Goal: Transaction & Acquisition: Purchase product/service

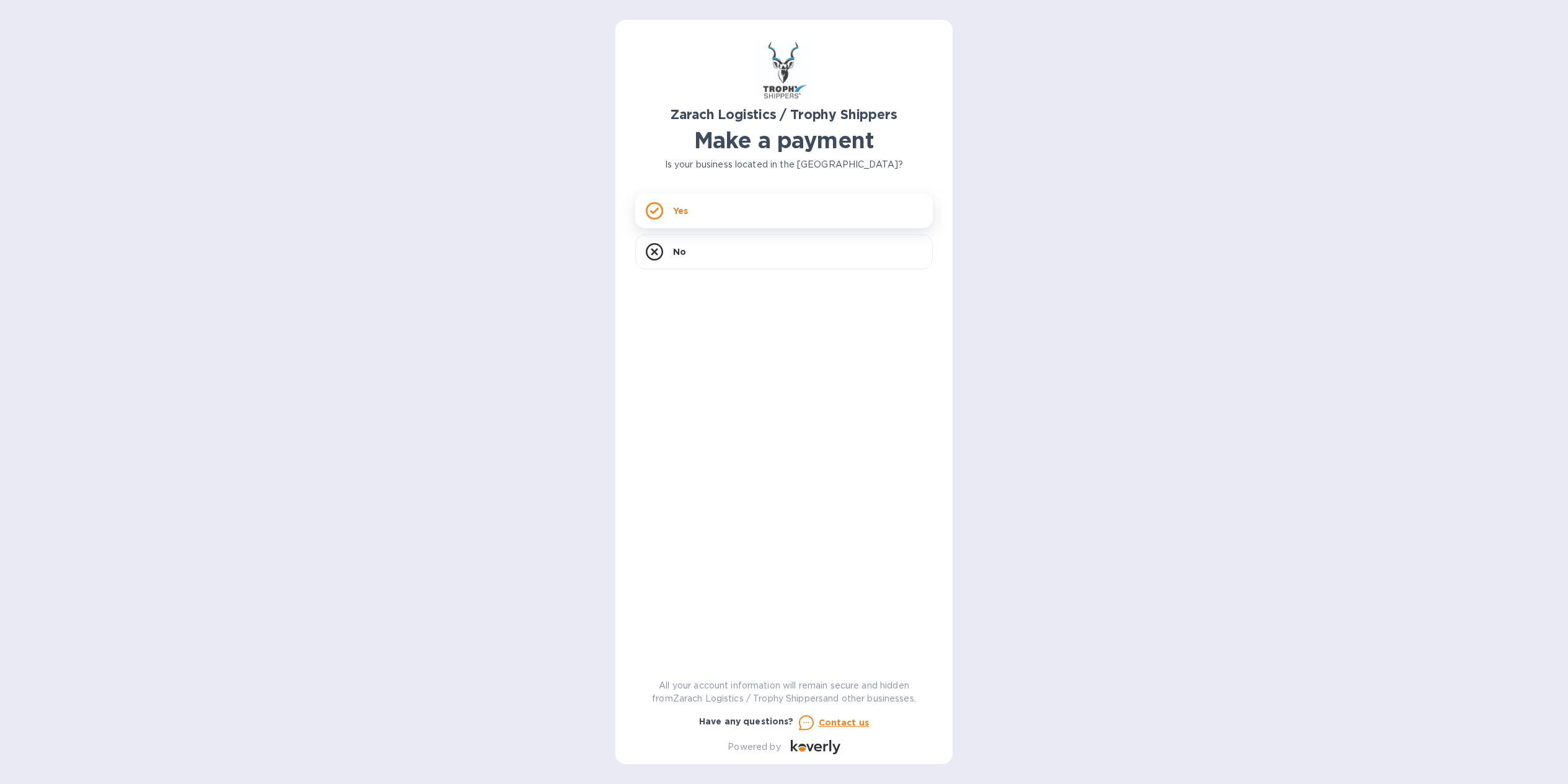
click at [654, 209] on icon at bounding box center [655, 211] width 18 height 18
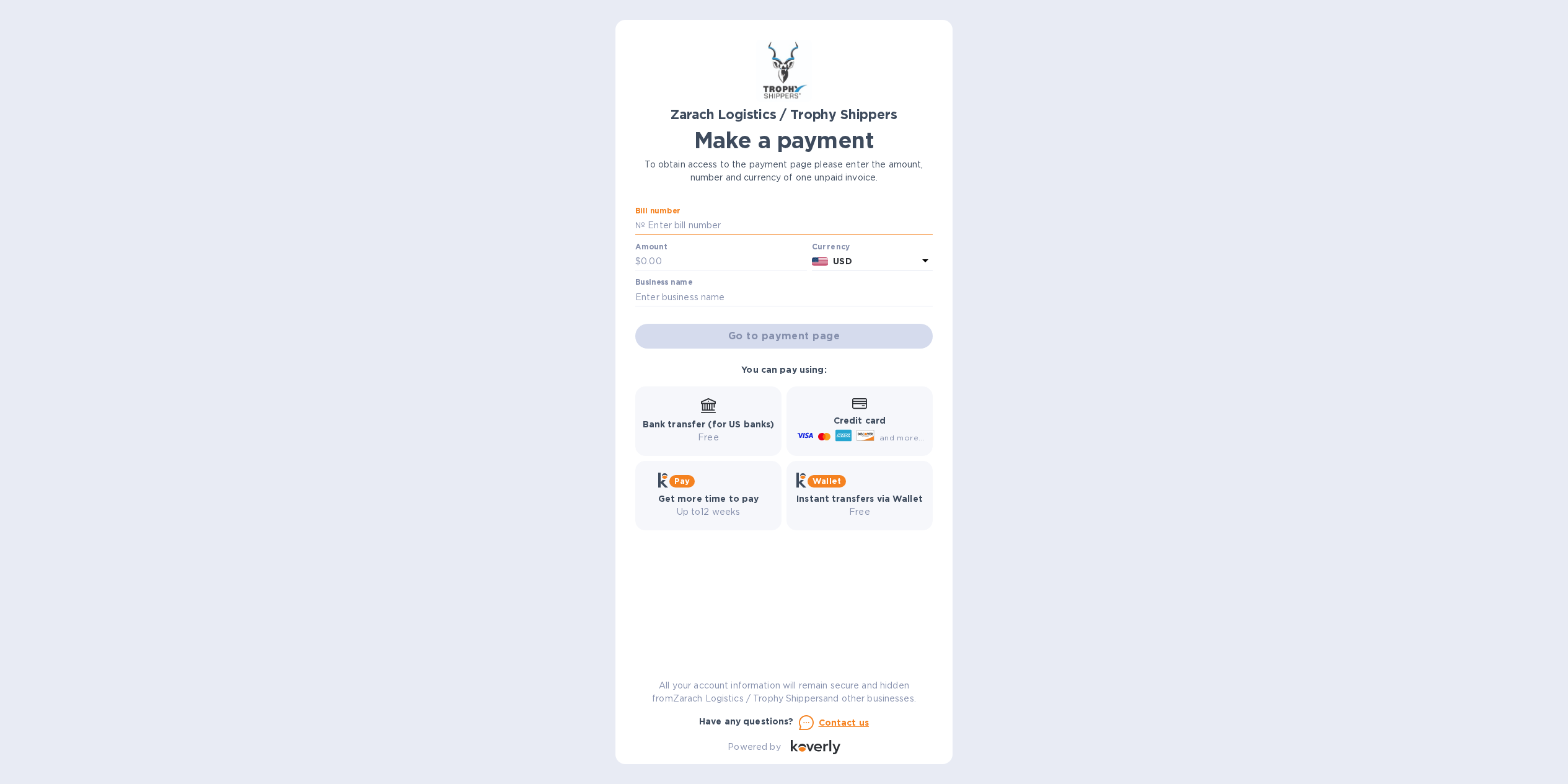
click at [729, 225] on input "text" at bounding box center [789, 225] width 288 height 18
type input "B00166337"
click at [729, 262] on input "text" at bounding box center [723, 261] width 166 height 18
type input "1,366.70"
click at [719, 293] on input "text" at bounding box center [784, 297] width 297 height 18
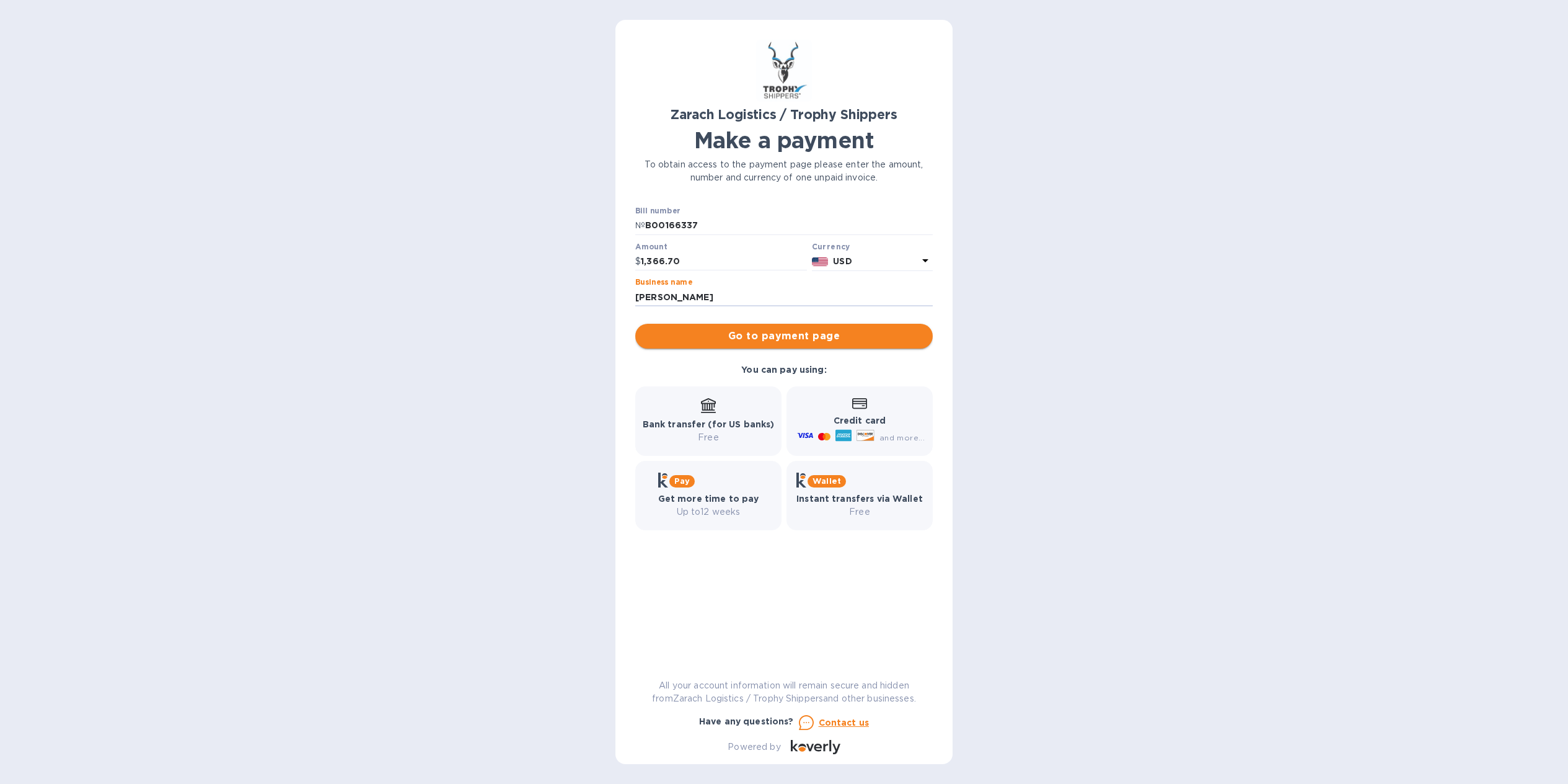
type input "[PERSON_NAME]"
click at [758, 335] on span "Go to payment page" at bounding box center [784, 336] width 278 height 15
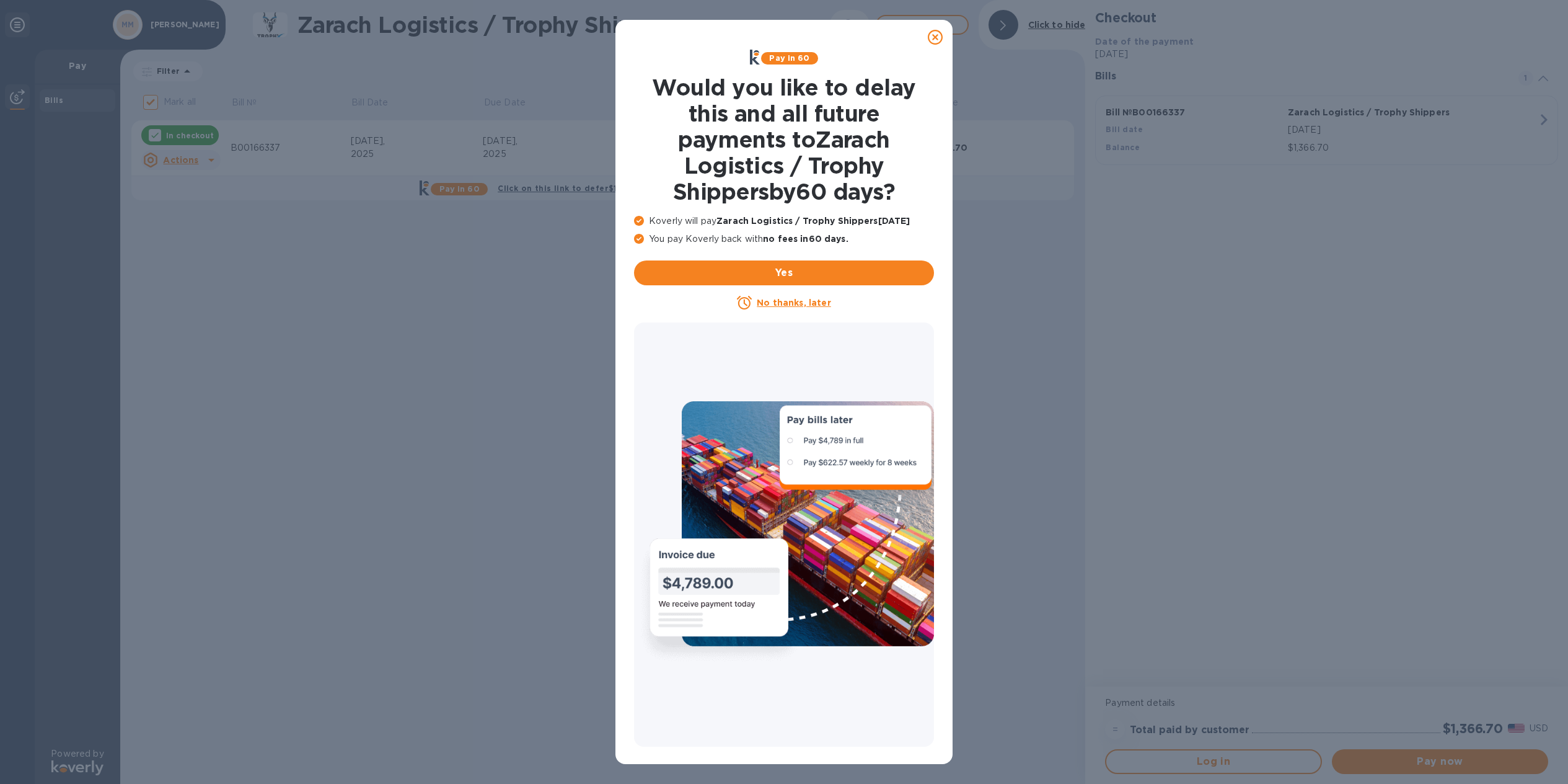
click at [780, 301] on u "No thanks, later" at bounding box center [793, 302] width 74 height 10
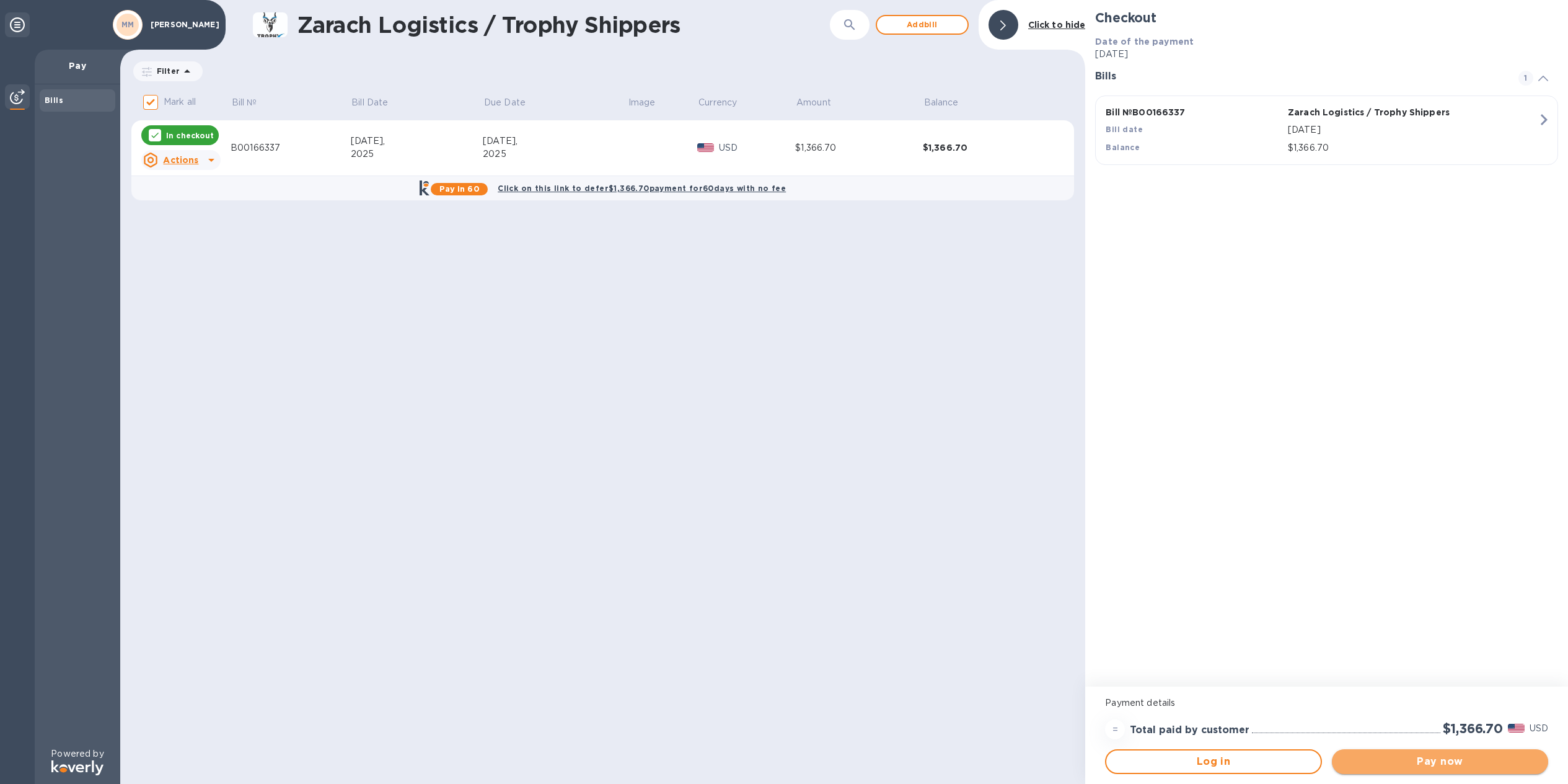
click at [1393, 760] on span "Pay now" at bounding box center [1440, 762] width 196 height 15
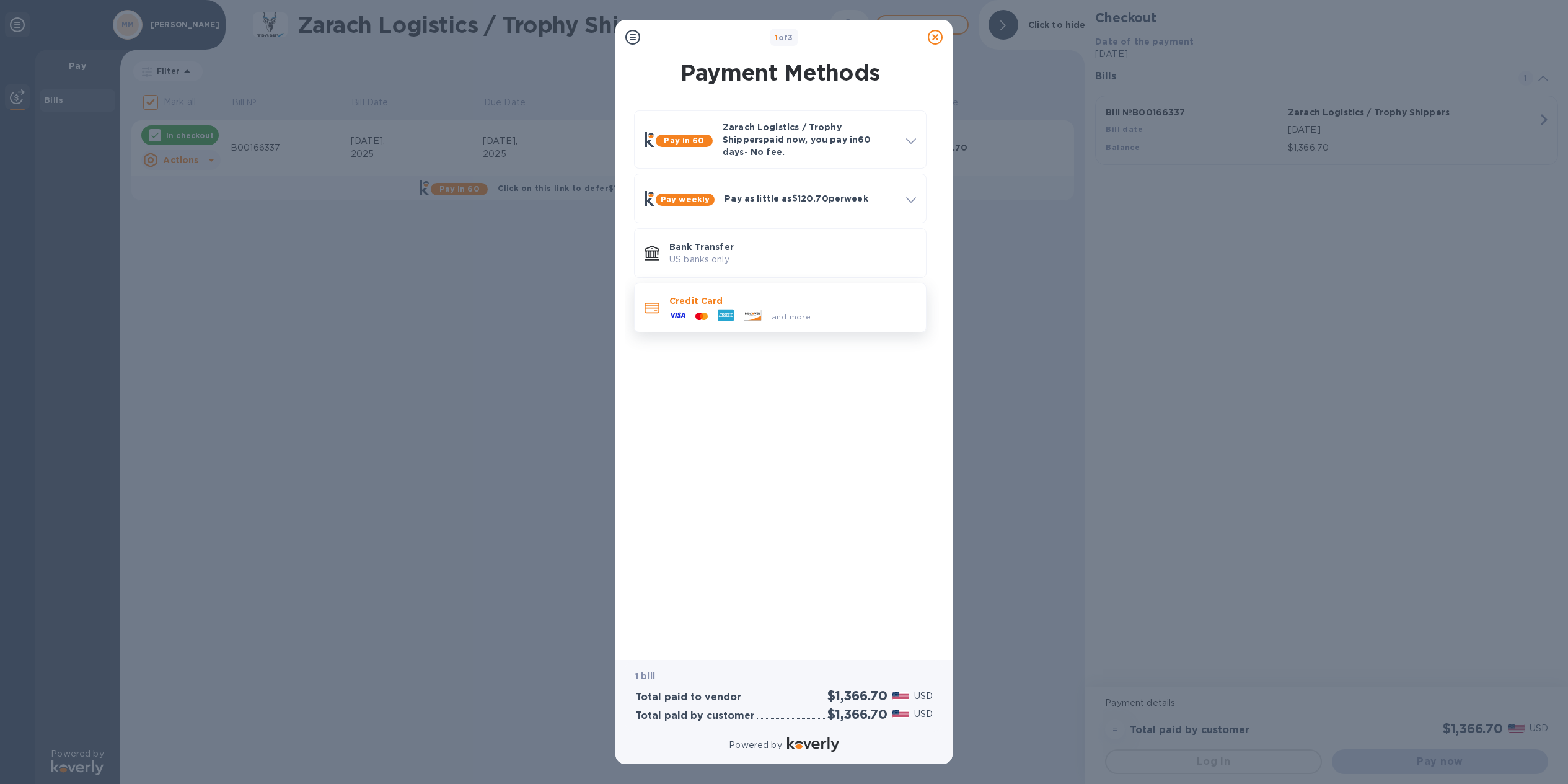
click at [741, 295] on p "Credit Card" at bounding box center [792, 301] width 247 height 12
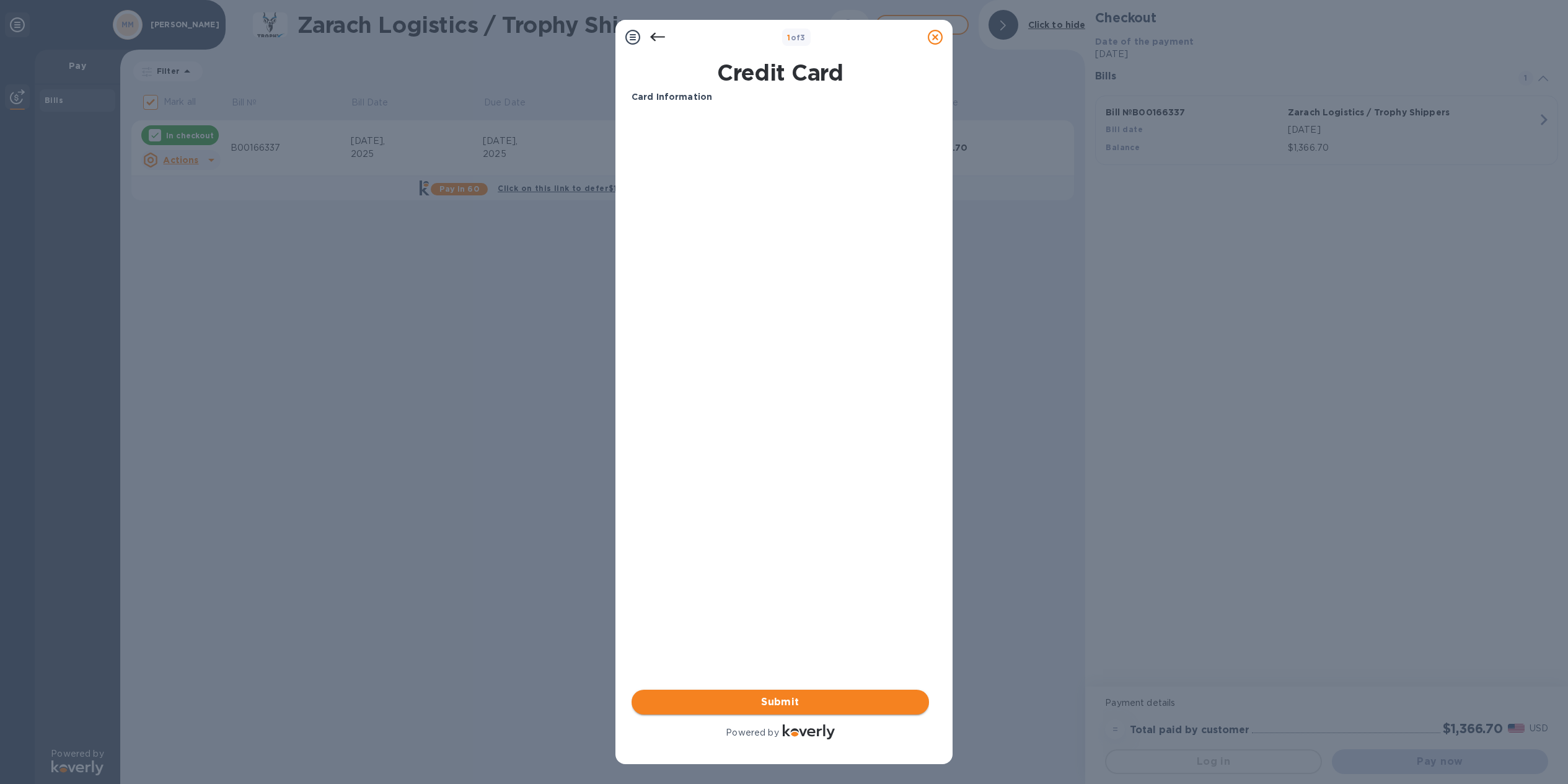
click at [765, 704] on span "Submit" at bounding box center [780, 702] width 278 height 15
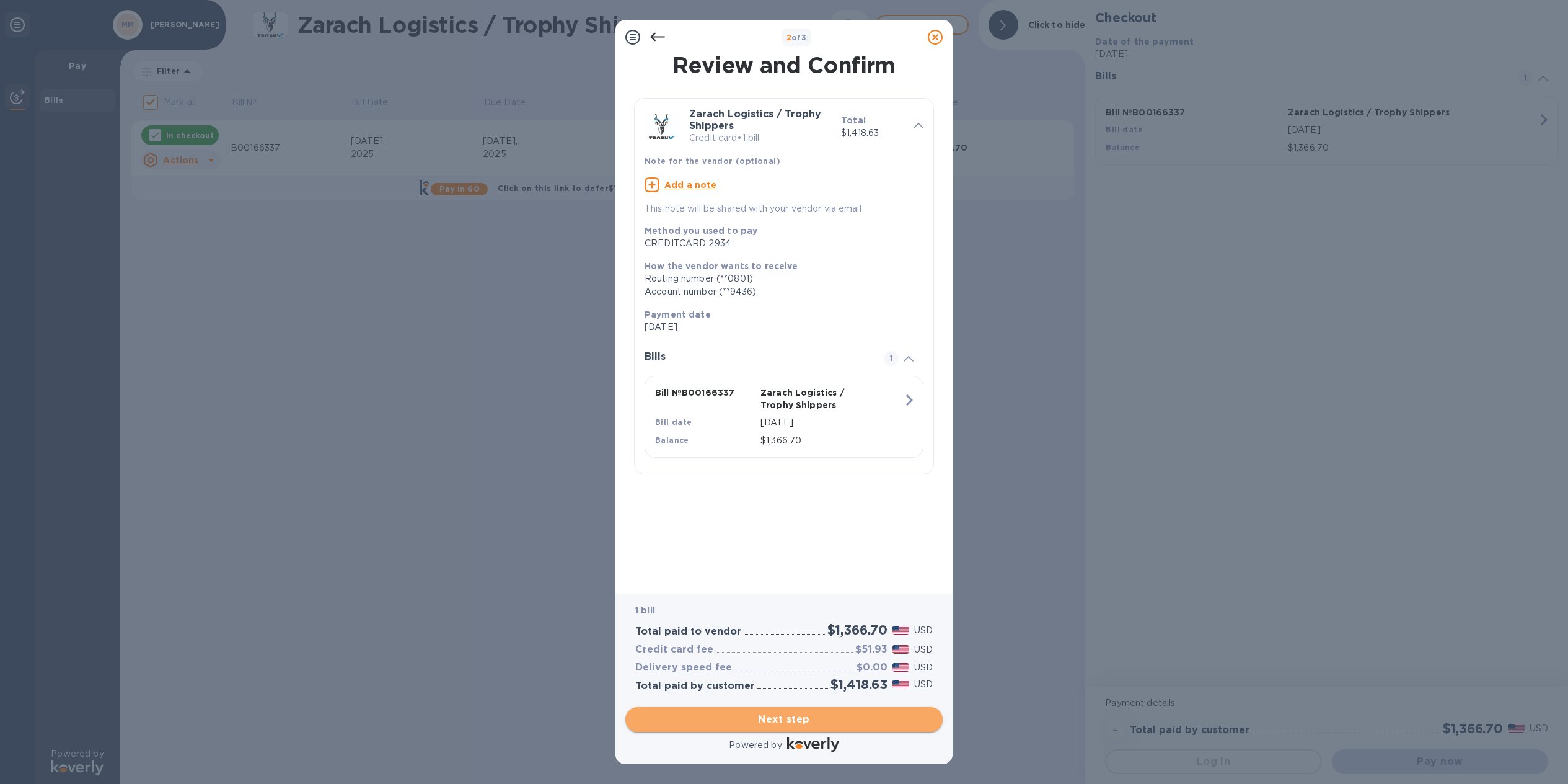
click at [791, 718] on span "Next step" at bounding box center [784, 720] width 297 height 15
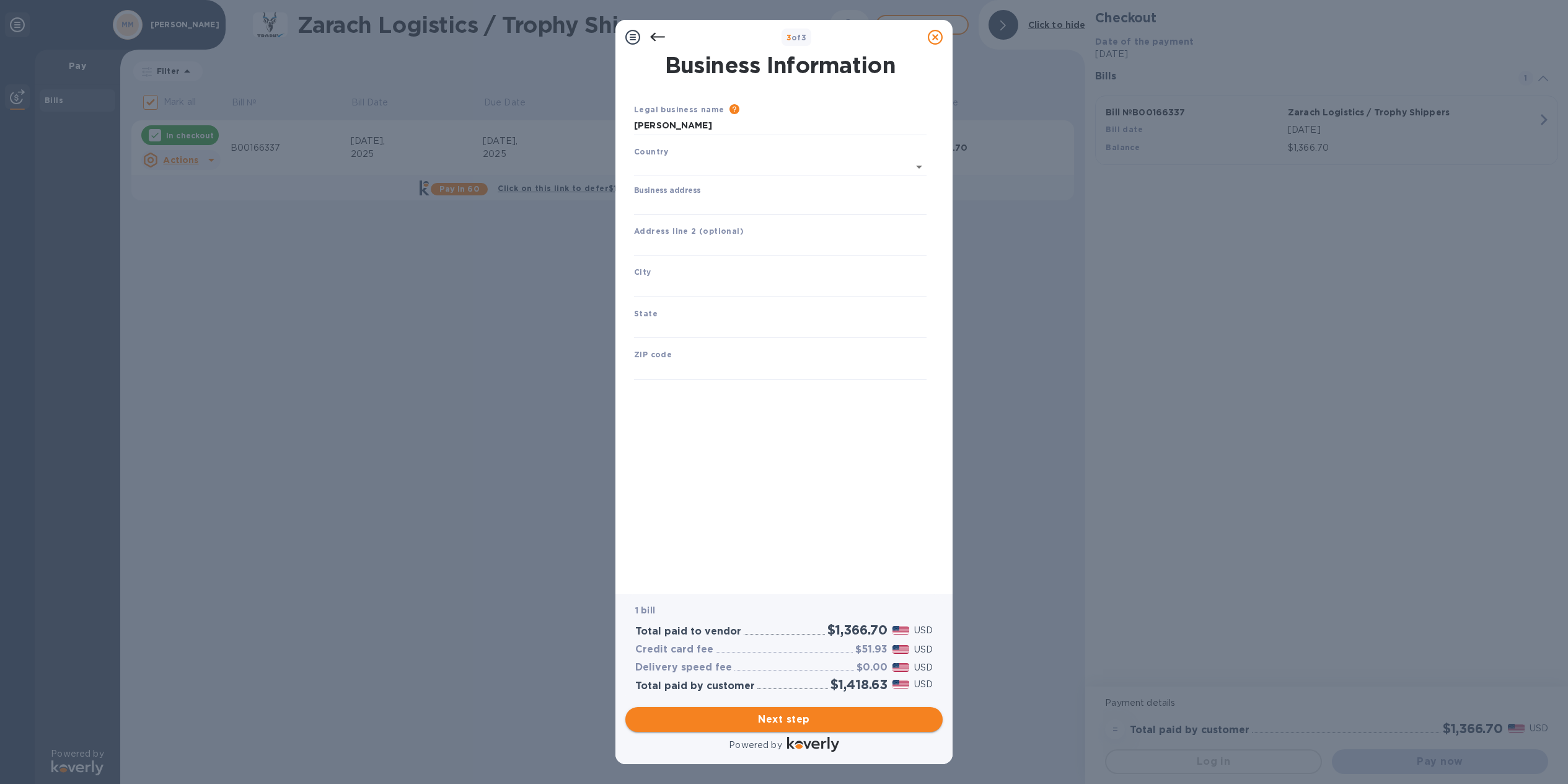
type input "[GEOGRAPHIC_DATA]"
click at [688, 245] on input "text" at bounding box center [780, 244] width 293 height 18
type input "[STREET_ADDRESS]"
click at [711, 285] on input "text" at bounding box center [780, 285] width 293 height 18
type input "[GEOGRAPHIC_DATA]"
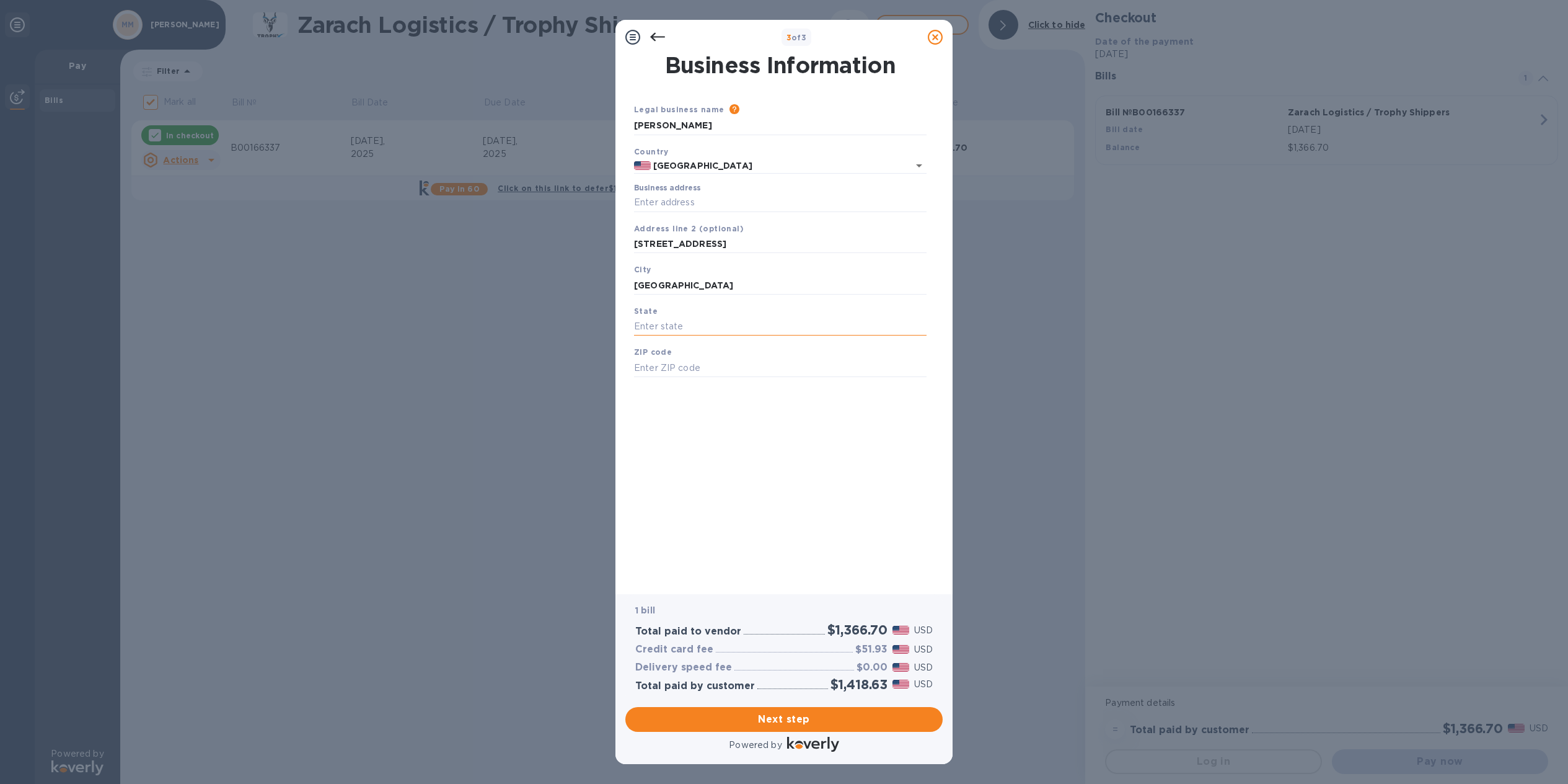
click at [711, 329] on input "text" at bounding box center [780, 327] width 293 height 18
type input "[US_STATE]"
click at [709, 367] on input "text" at bounding box center [780, 367] width 293 height 18
click at [774, 719] on span "Next step" at bounding box center [784, 720] width 297 height 15
click at [698, 383] on input "75220" at bounding box center [780, 384] width 293 height 18
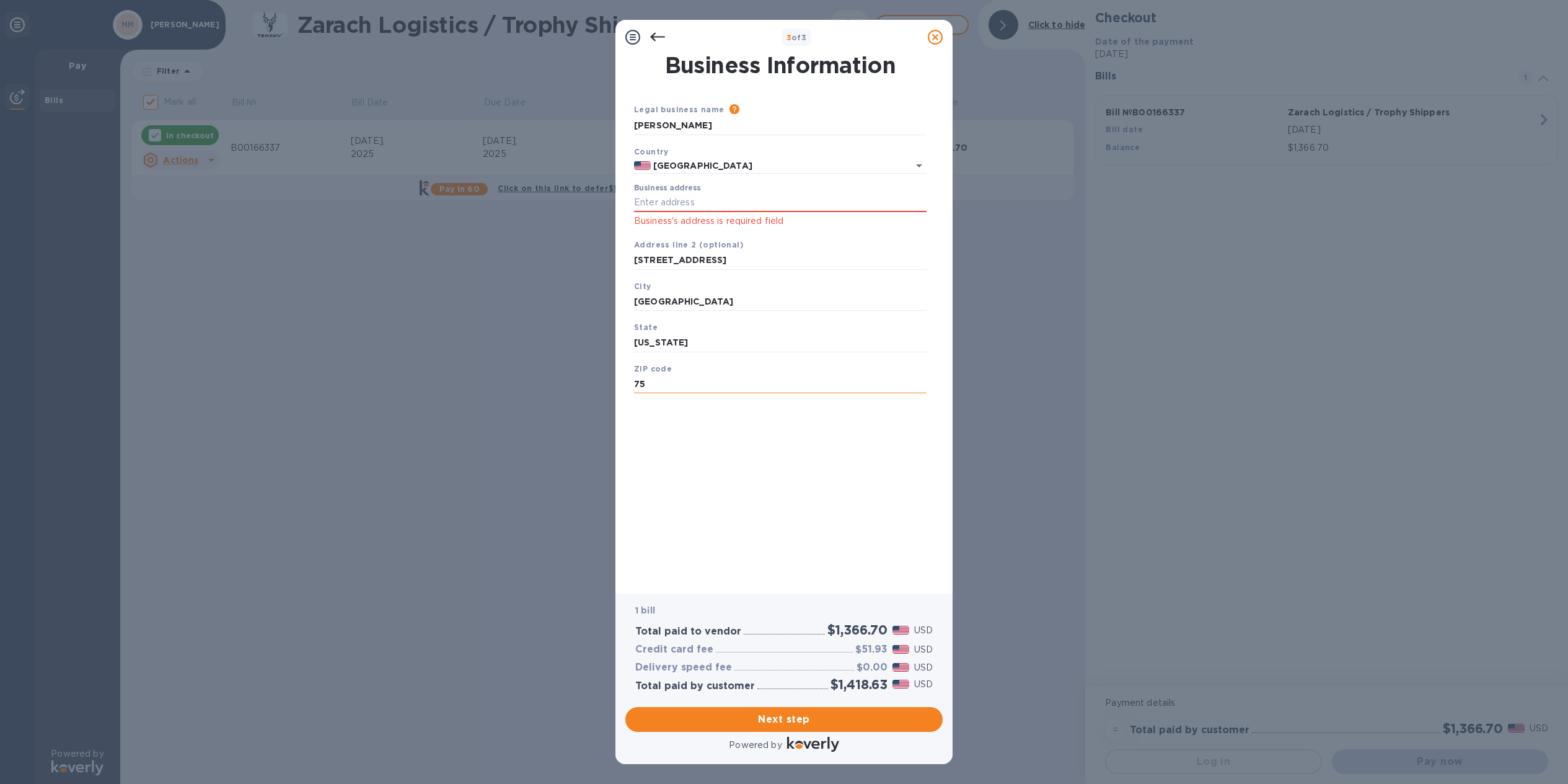
type input "7"
click at [696, 345] on input "[US_STATE]" at bounding box center [780, 342] width 293 height 18
type input "T"
click at [697, 301] on input "[GEOGRAPHIC_DATA]" at bounding box center [780, 301] width 293 height 18
type input "D"
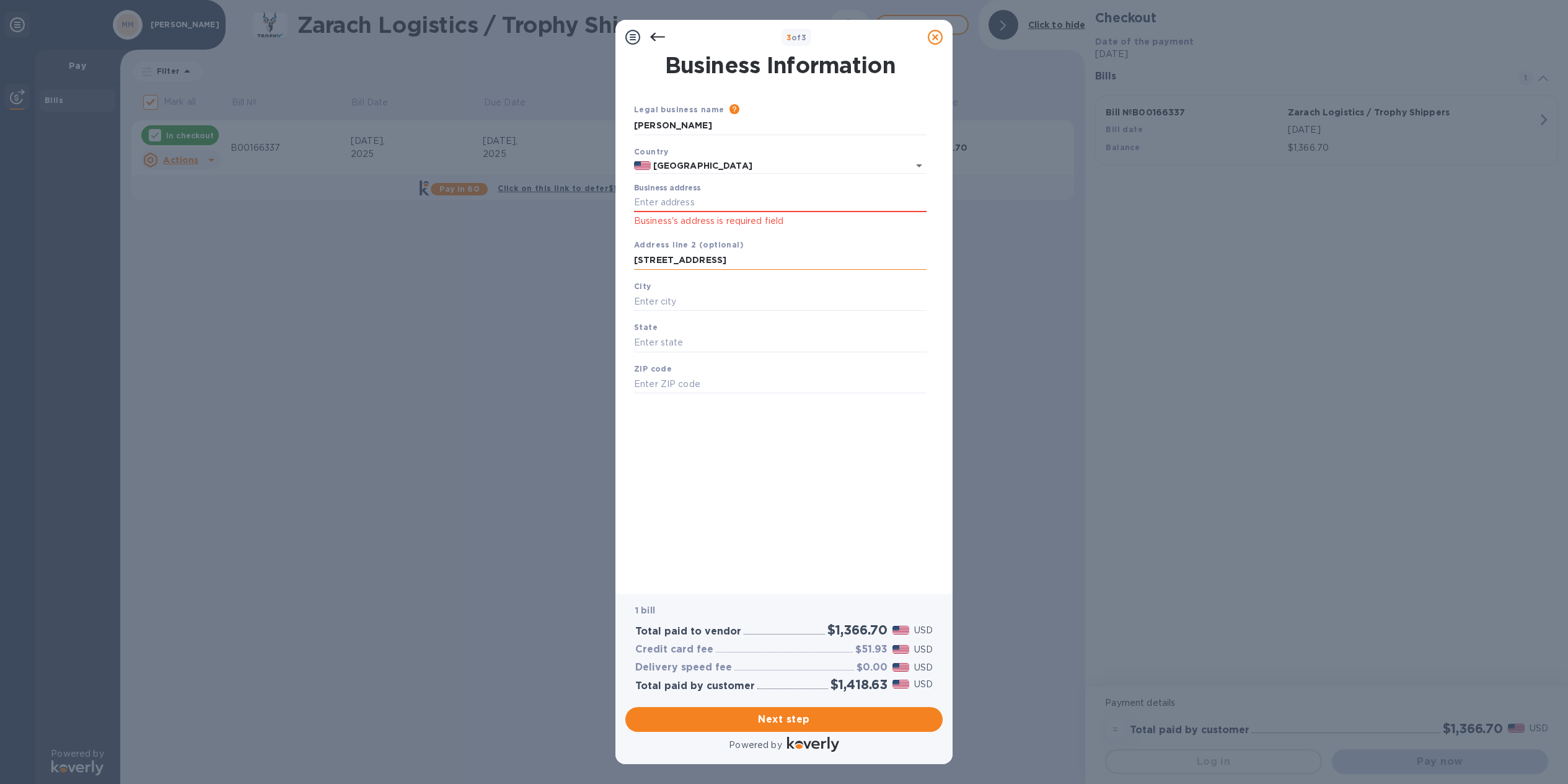
click at [744, 253] on input "[STREET_ADDRESS]" at bounding box center [780, 260] width 293 height 18
type input "5"
click at [718, 195] on input "Business address" at bounding box center [780, 203] width 293 height 18
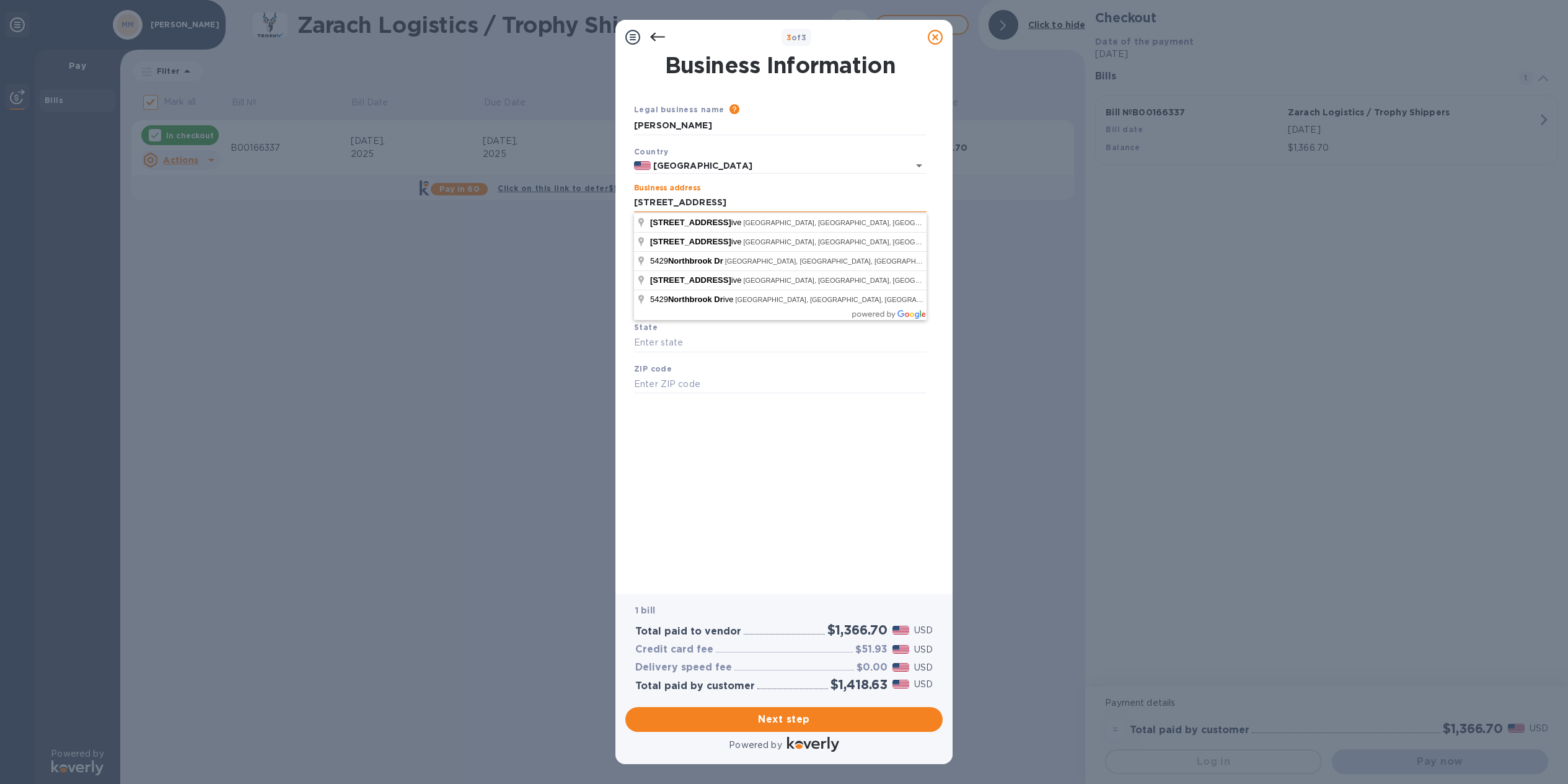
click at [654, 203] on input "[STREET_ADDRESS]" at bounding box center [780, 203] width 293 height 18
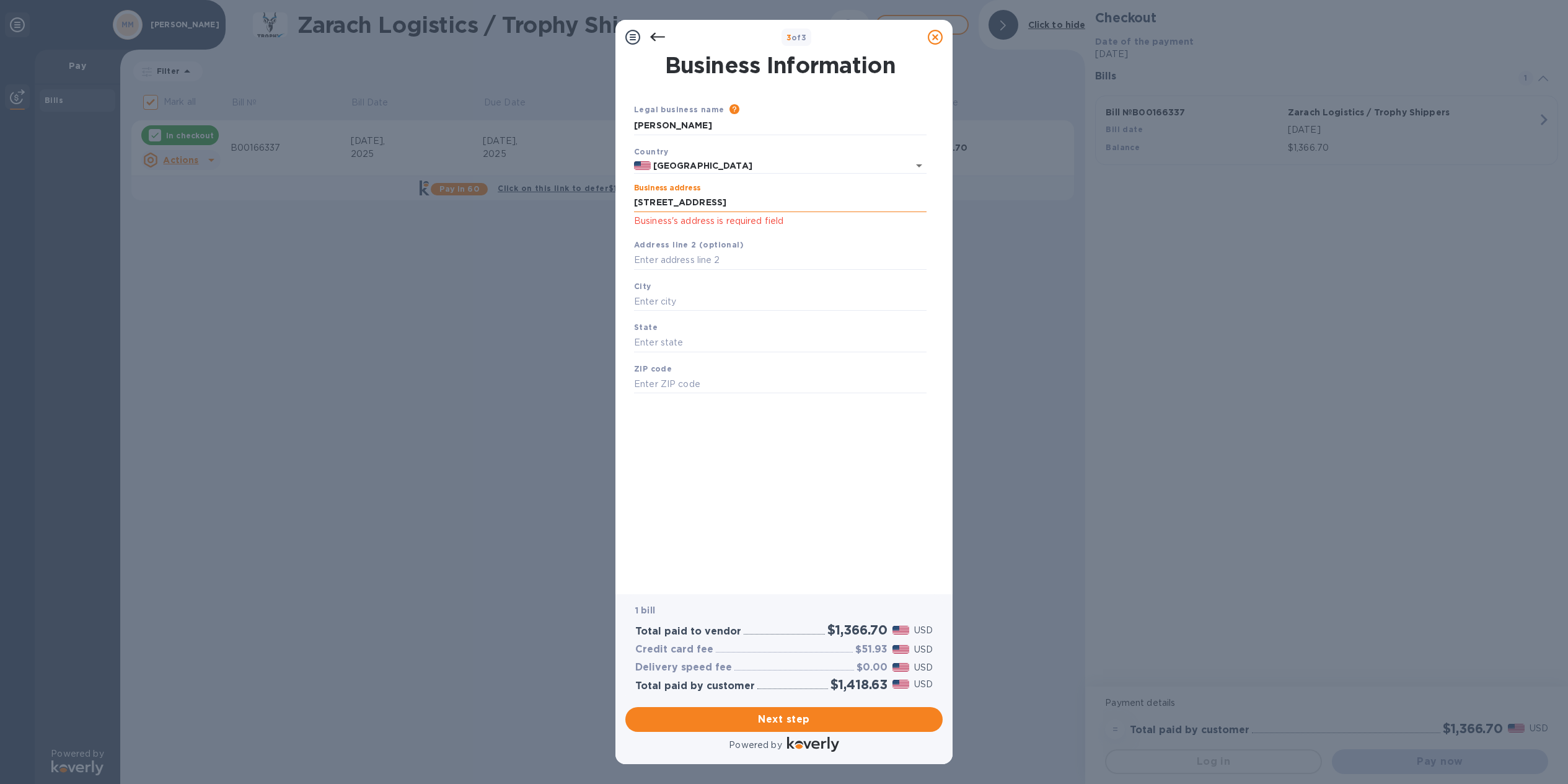
click at [742, 201] on input "[STREET_ADDRESS]" at bounding box center [780, 203] width 293 height 18
click at [649, 203] on input "[STREET_ADDRESS]" at bounding box center [780, 203] width 293 height 18
click at [732, 199] on input "[STREET_ADDRESS]" at bounding box center [780, 203] width 293 height 18
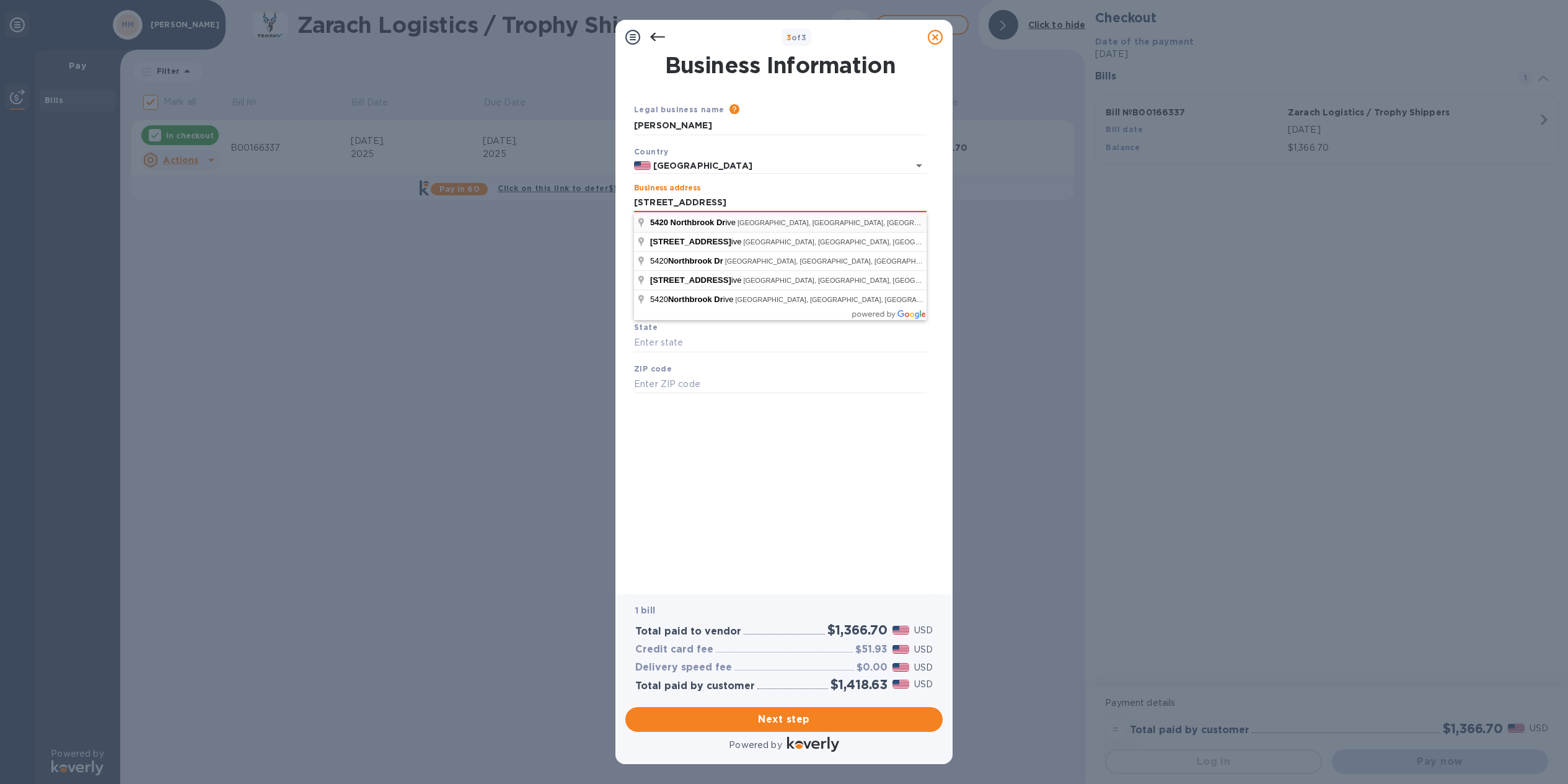
type input "[STREET_ADDRESS]"
type input "[GEOGRAPHIC_DATA]"
type input "75220"
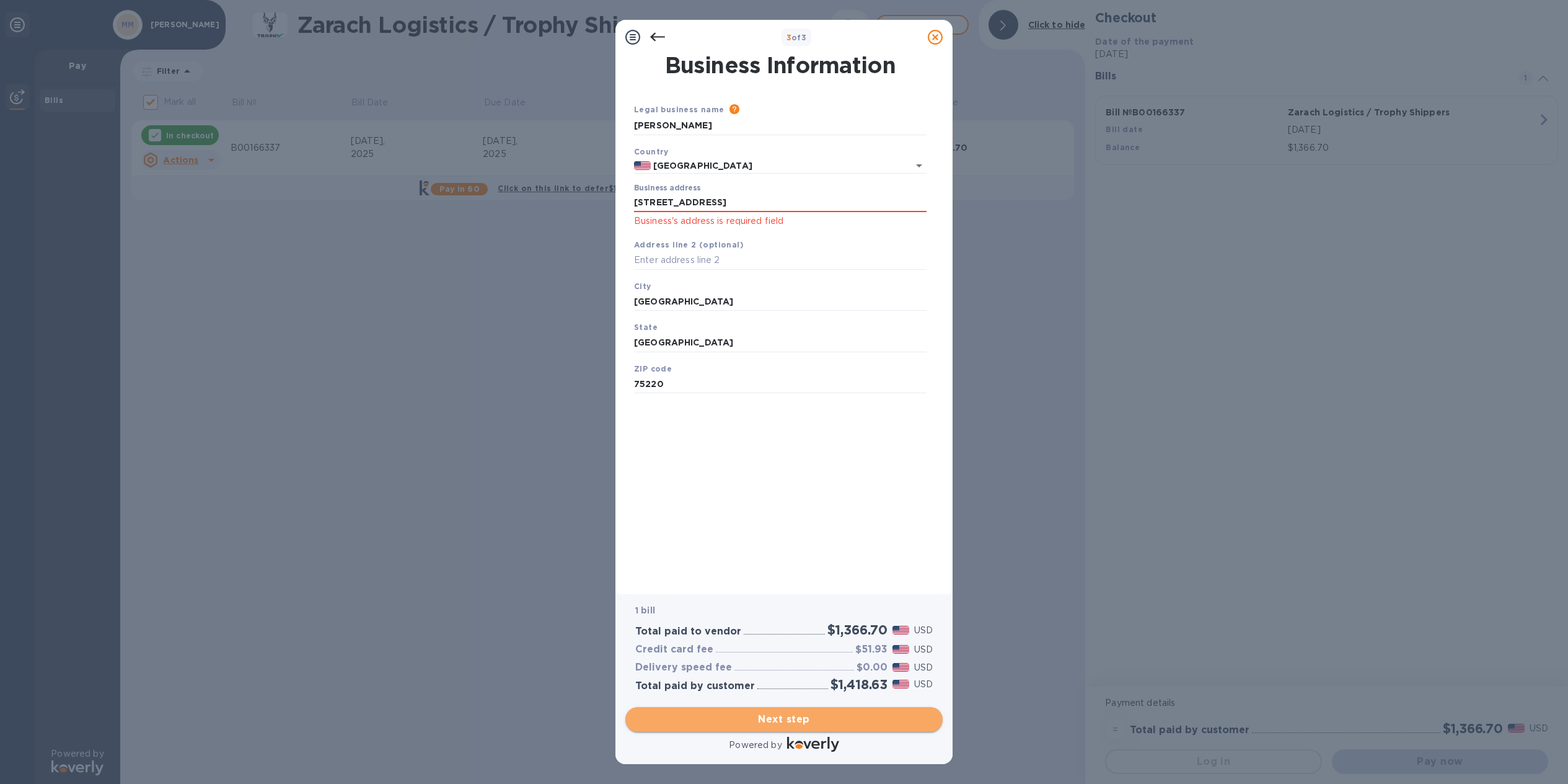
click at [776, 718] on span "Next step" at bounding box center [784, 720] width 297 height 15
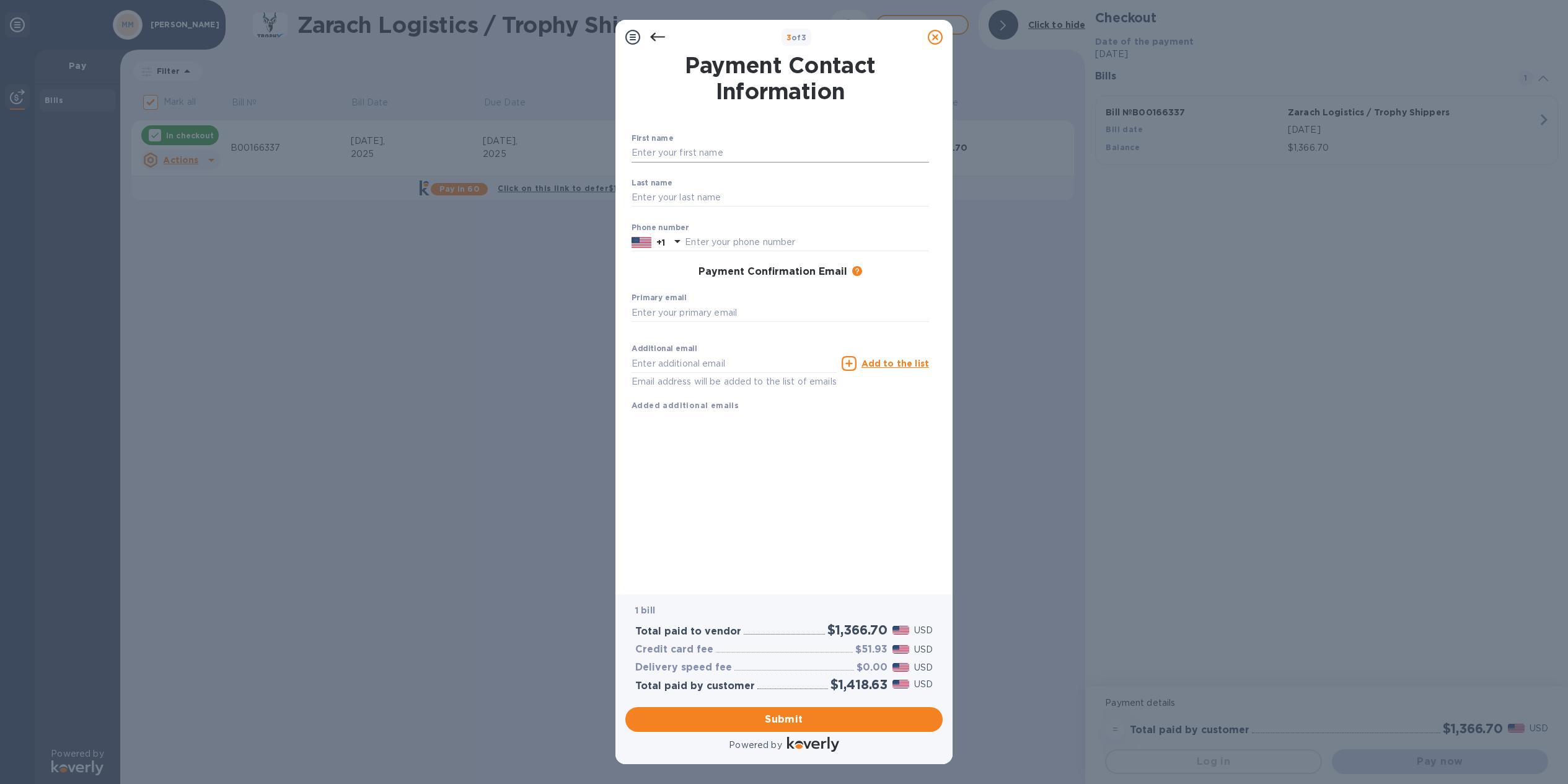
click at [730, 150] on input "text" at bounding box center [780, 152] width 297 height 18
type input "[PERSON_NAME]"
click at [713, 197] on input "text" at bounding box center [780, 197] width 297 height 18
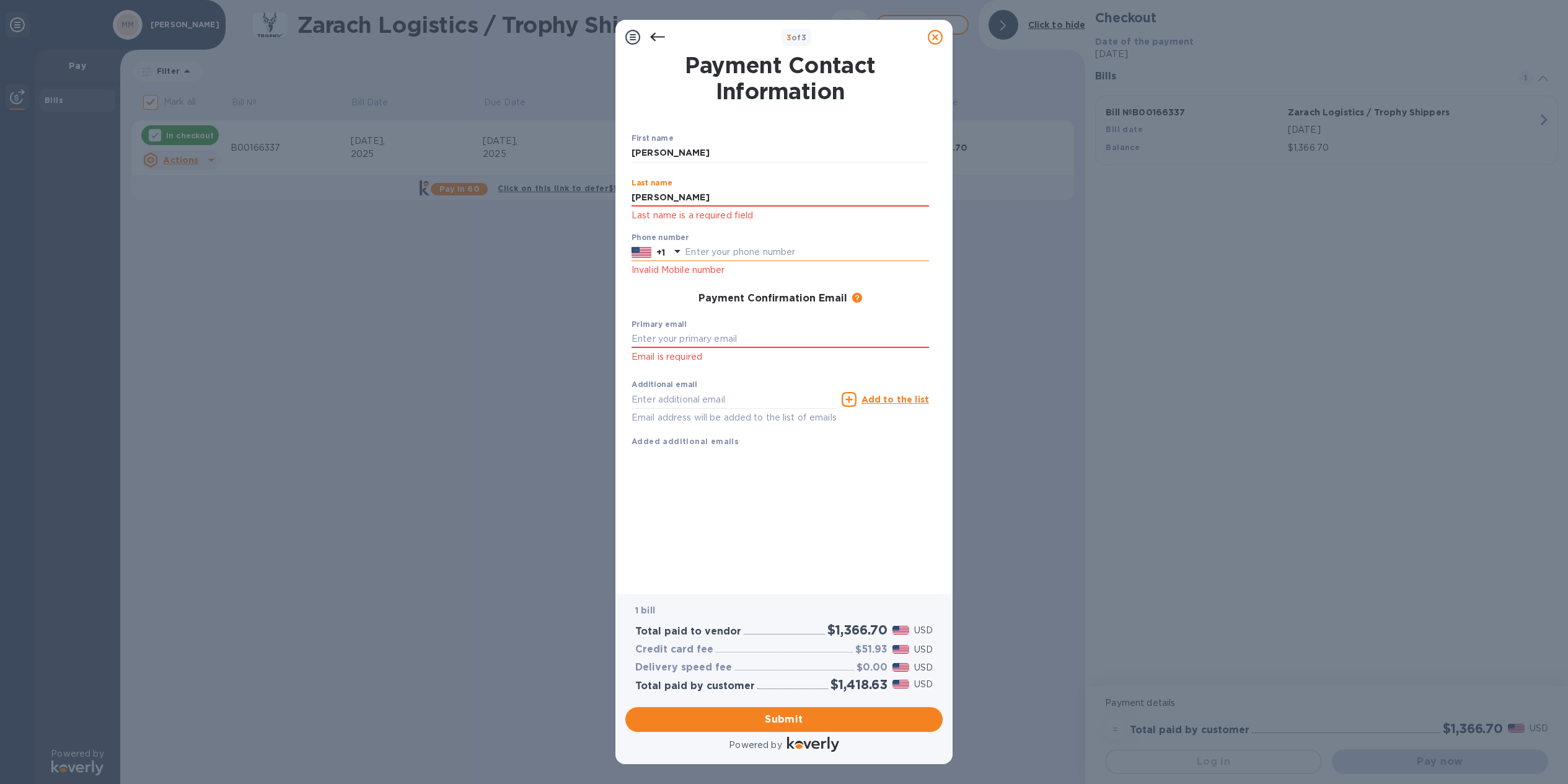
type input "[PERSON_NAME]"
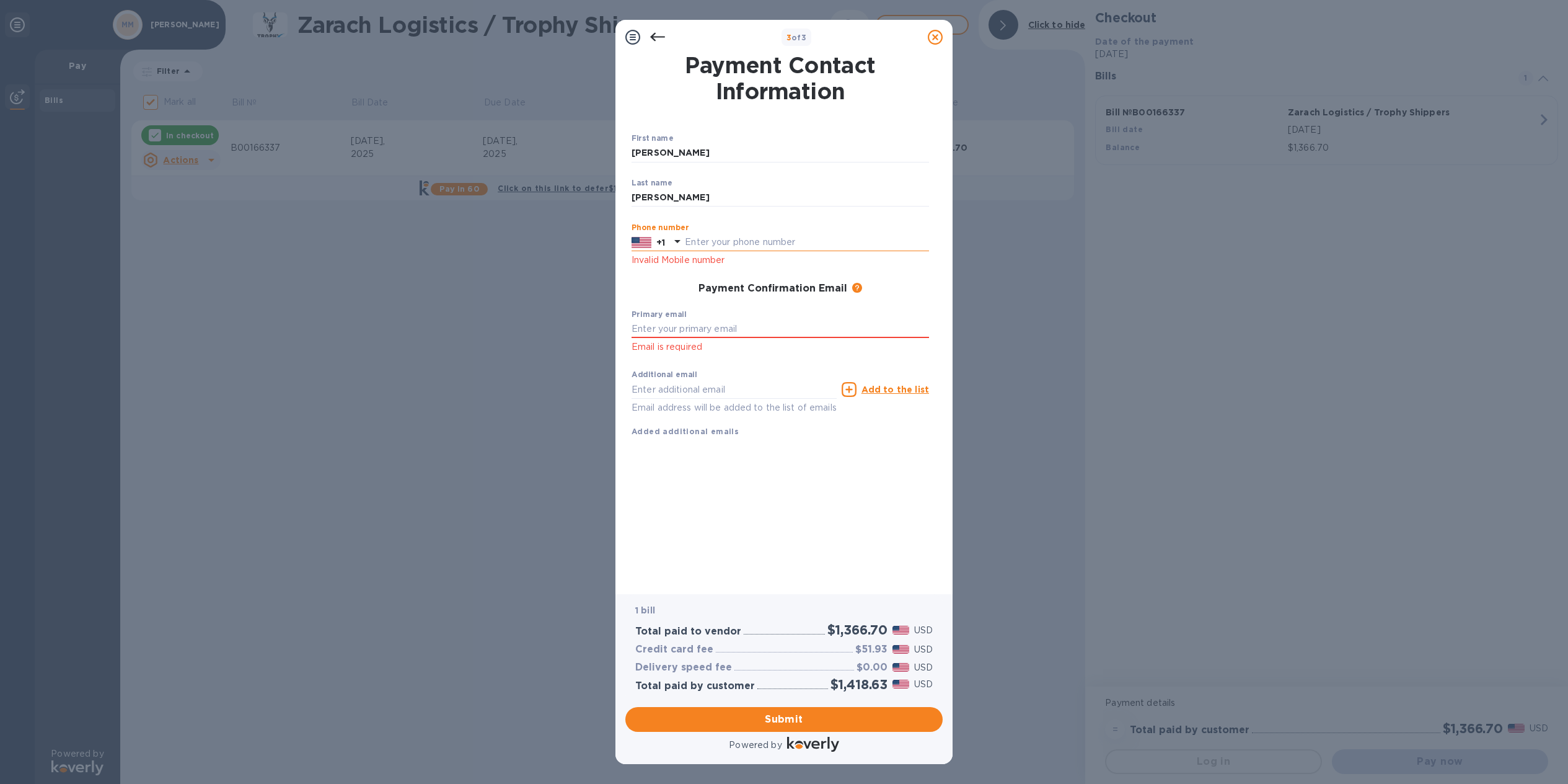
click at [740, 249] on input "text" at bounding box center [807, 242] width 245 height 18
click at [761, 238] on input "2149067863" at bounding box center [807, 242] width 245 height 18
type input "2149067863"
click at [706, 328] on input "text" at bounding box center [780, 329] width 297 height 18
type input "[DOMAIN_NAME][EMAIL_ADDRESS][DOMAIN_NAME]"
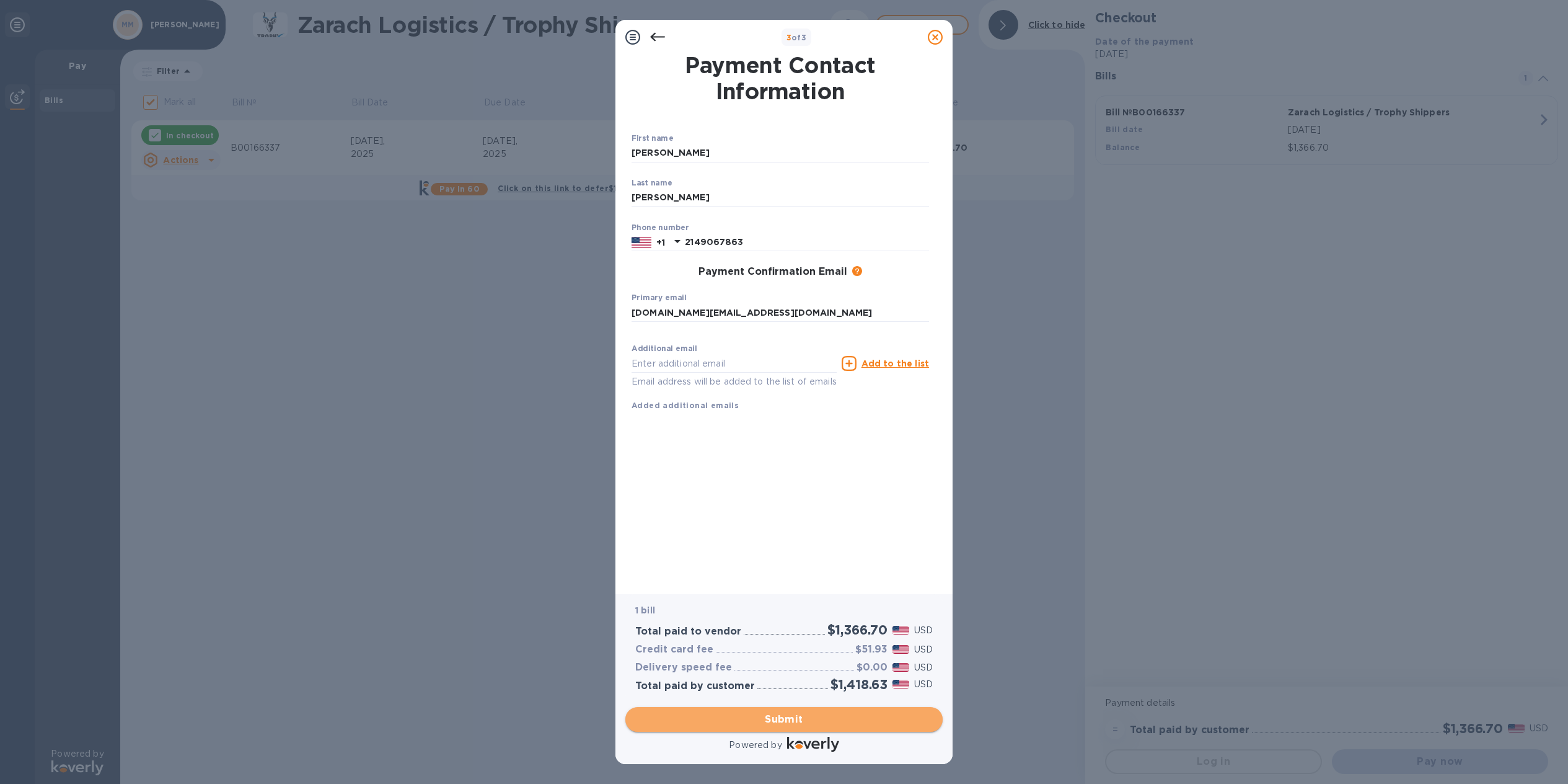
click at [756, 720] on span "Submit" at bounding box center [784, 720] width 297 height 15
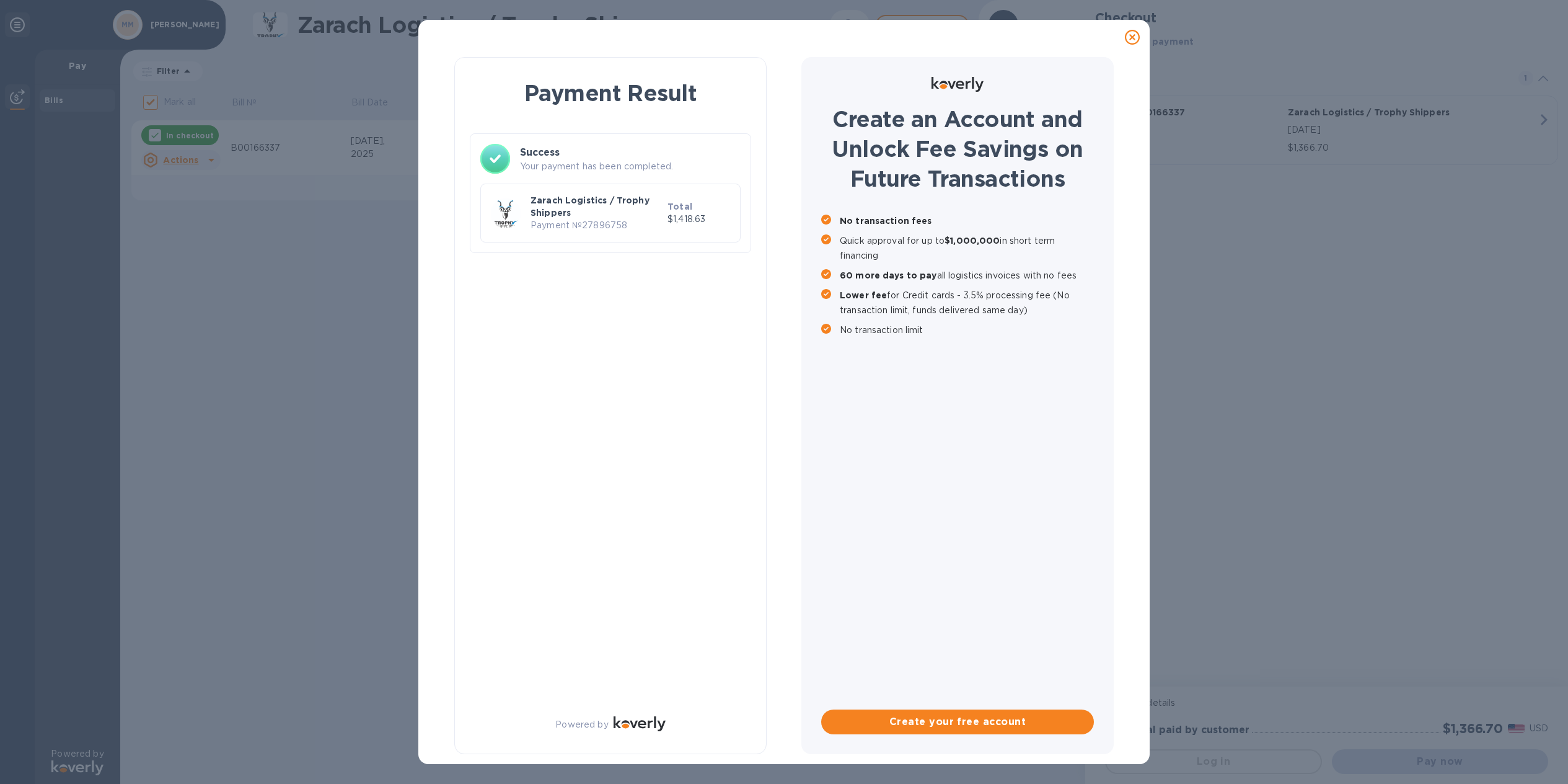
checkbox input "false"
